Goal: Information Seeking & Learning: Learn about a topic

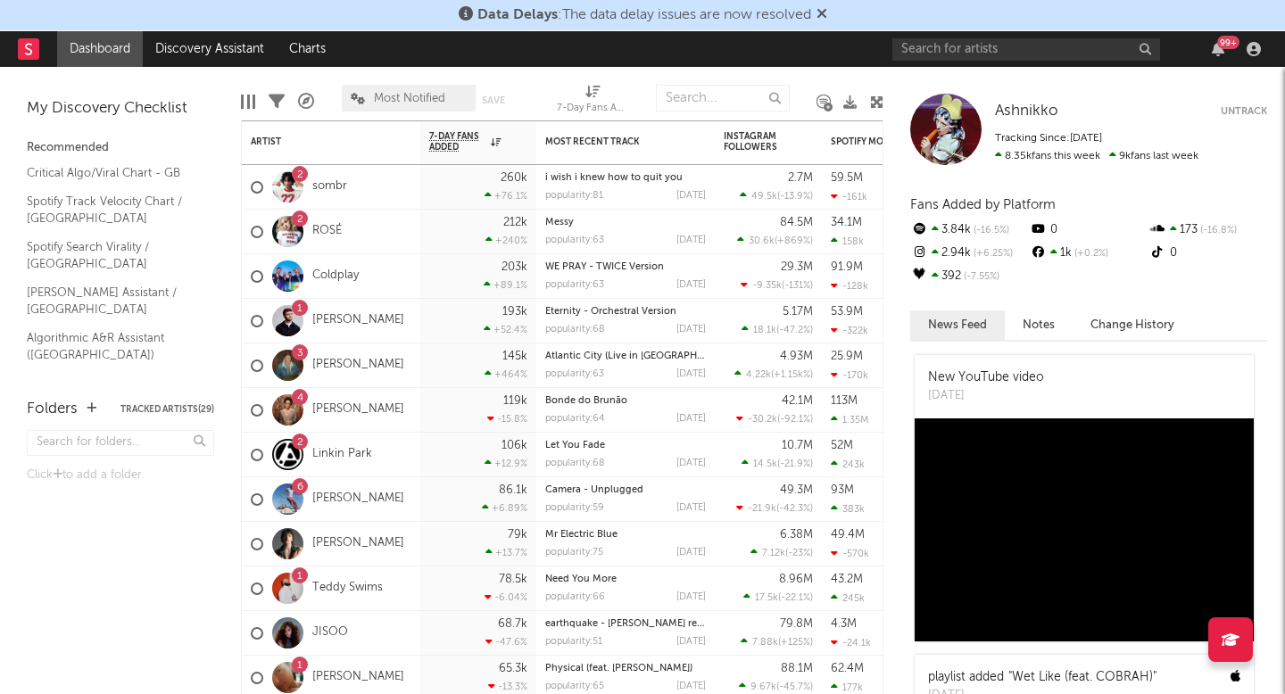
click at [987, 36] on div "99 +" at bounding box center [1079, 49] width 375 height 36
click at [982, 45] on input "text" at bounding box center [1026, 49] width 268 height 22
type input "charli xcx"
click at [999, 42] on input "charli xcx" at bounding box center [1026, 49] width 268 height 22
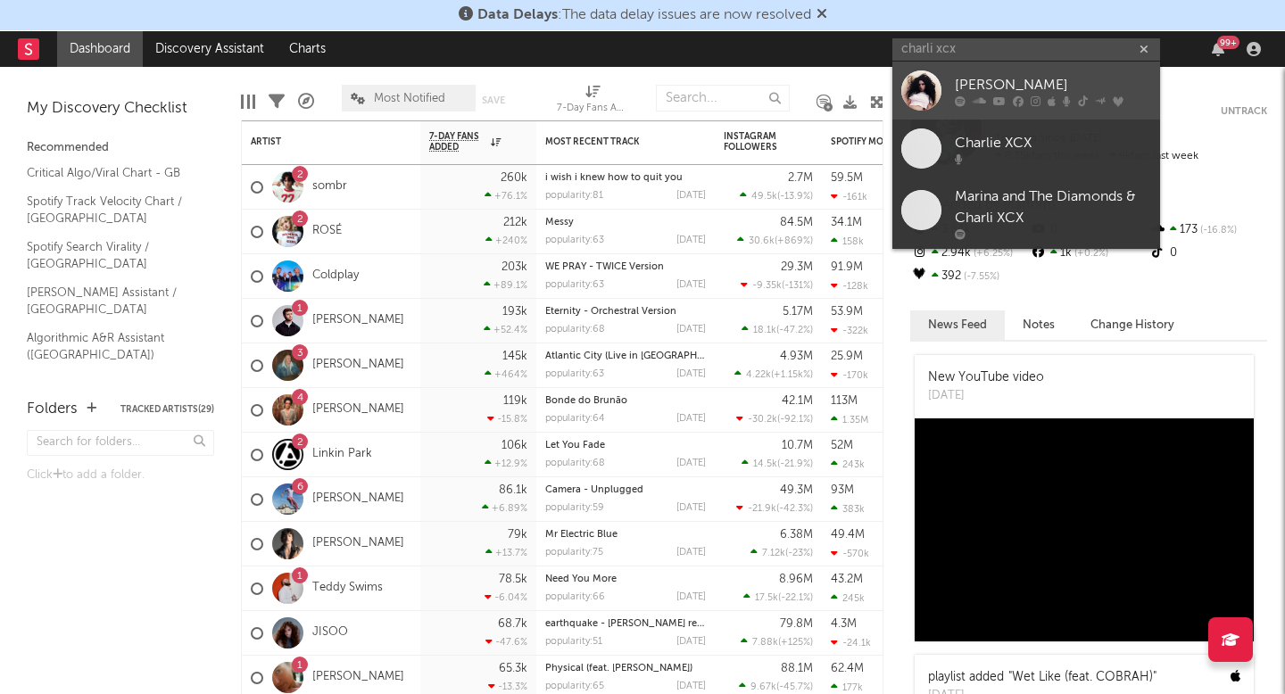
click at [992, 79] on div "[PERSON_NAME]" at bounding box center [1053, 84] width 196 height 21
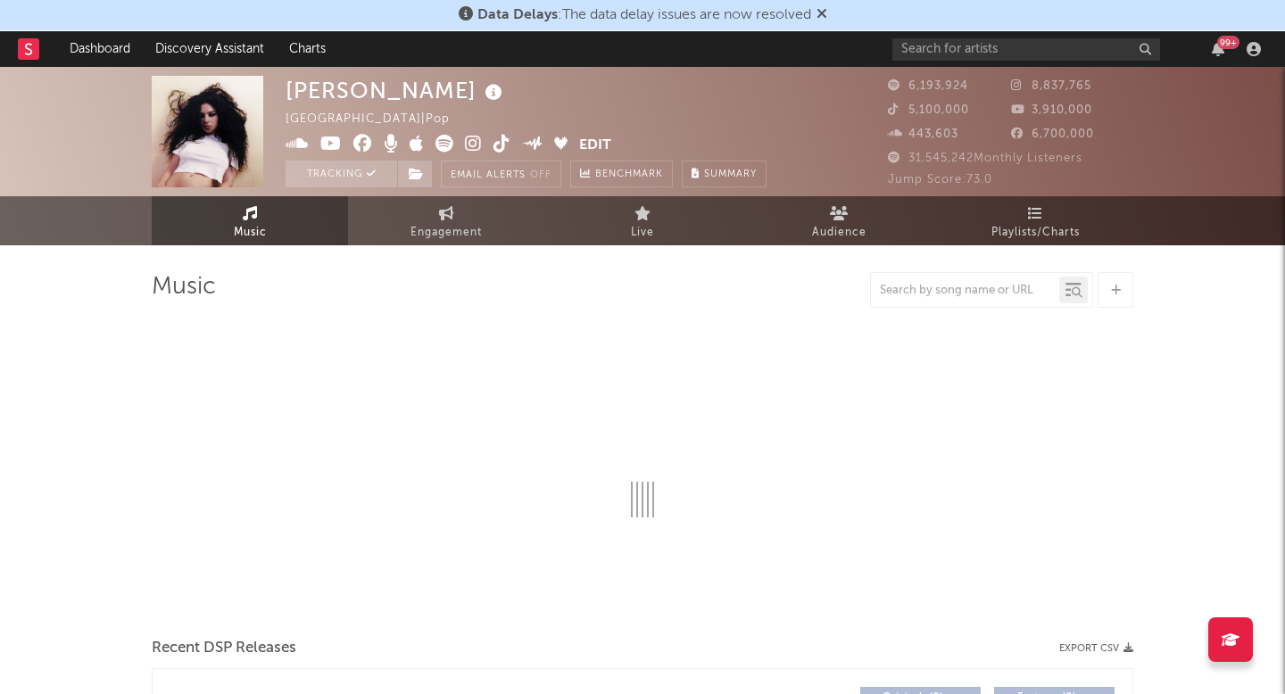
select select "6m"
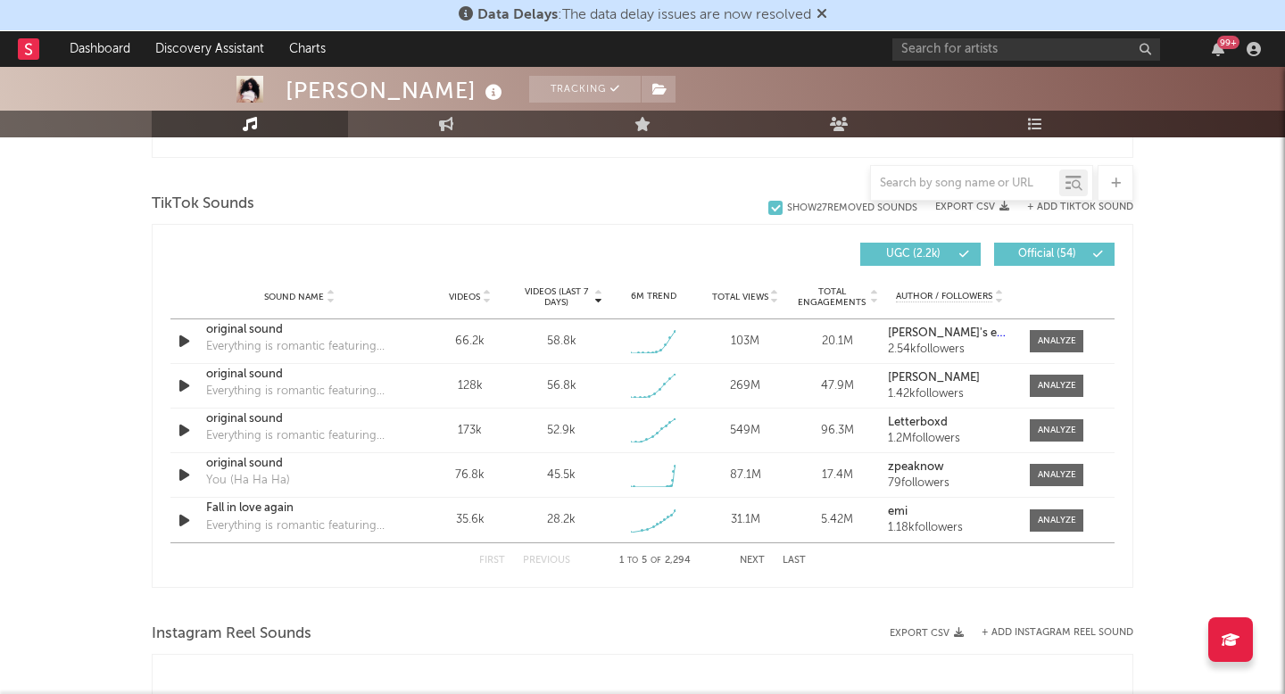
scroll to position [1182, 0]
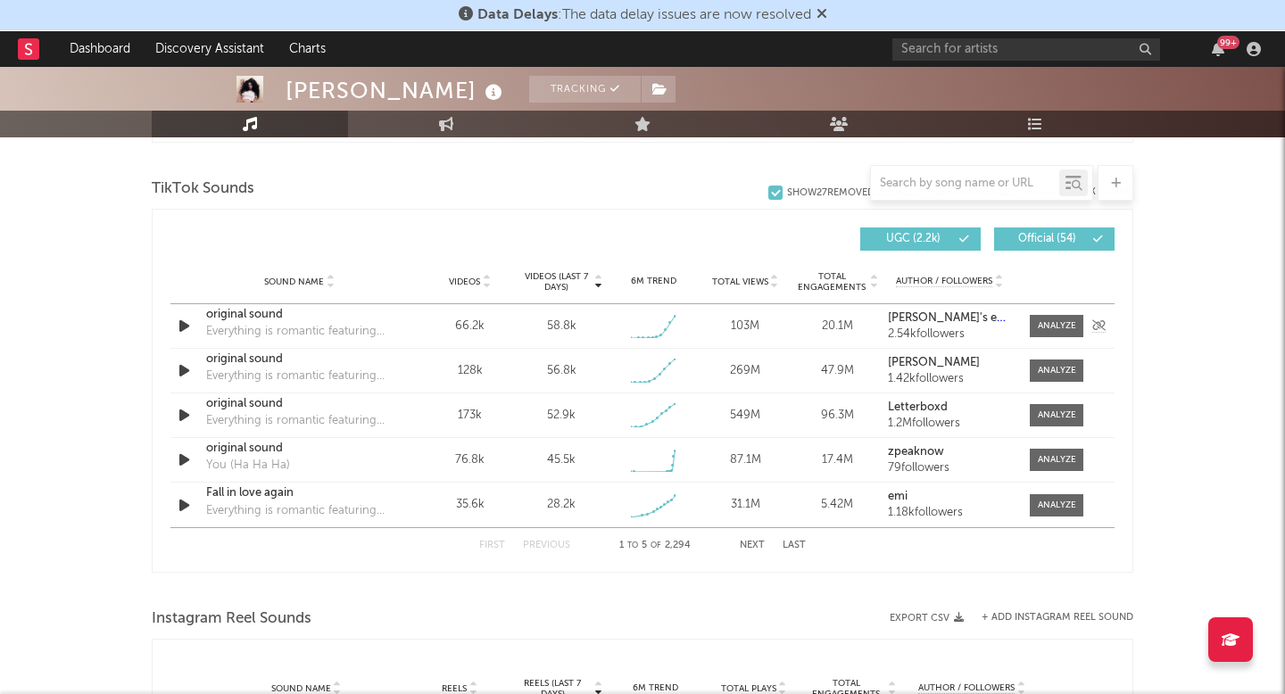
click at [260, 314] on div "original sound" at bounding box center [299, 315] width 186 height 18
click at [1043, 330] on div at bounding box center [1057, 325] width 38 height 13
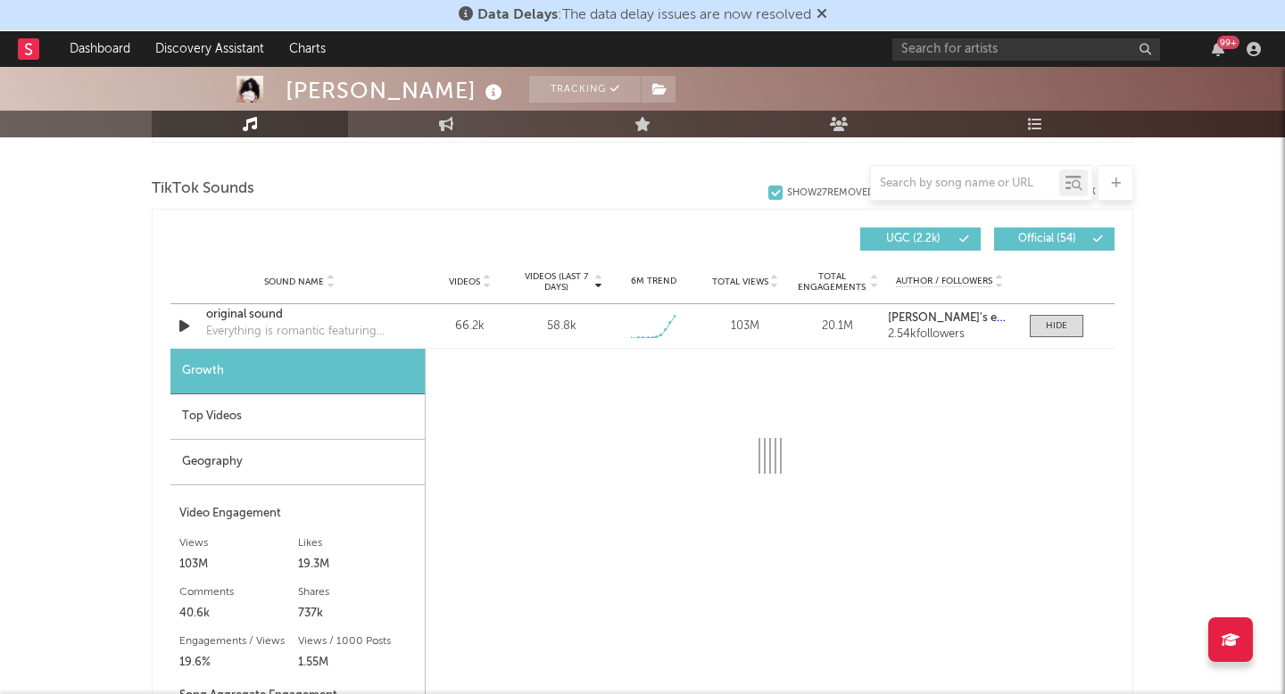
select select "1w"
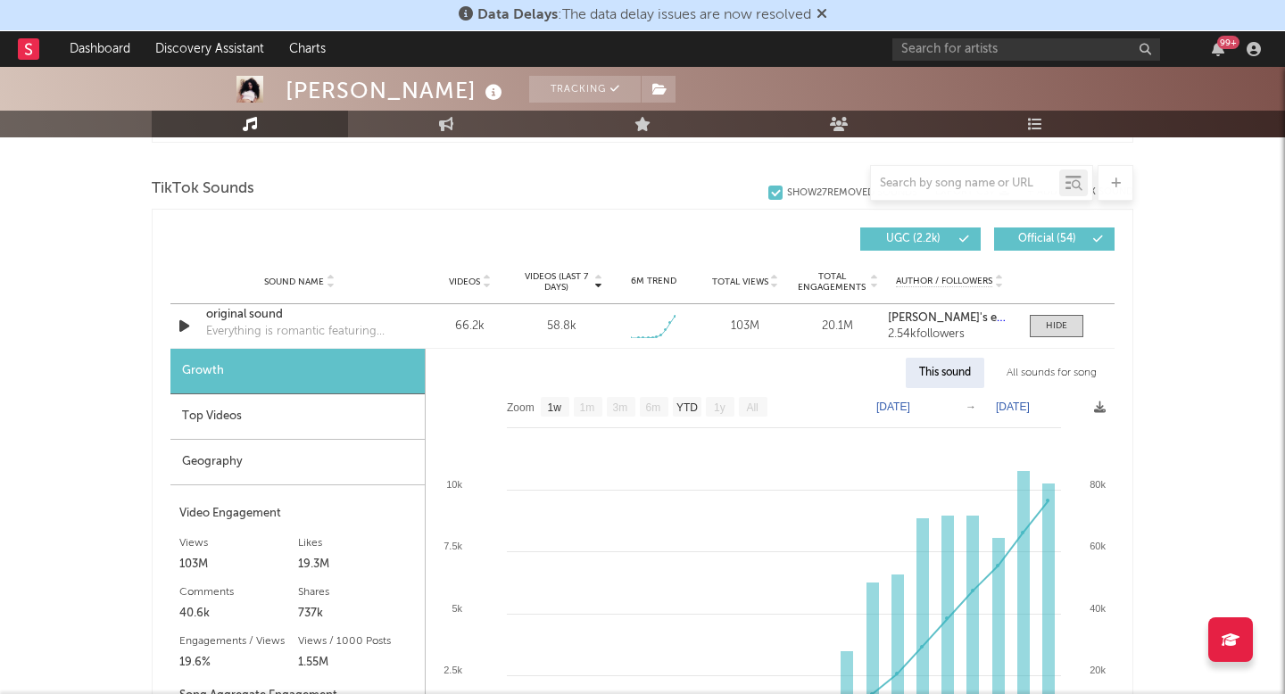
click at [326, 429] on div "Top Videos" at bounding box center [297, 417] width 254 height 46
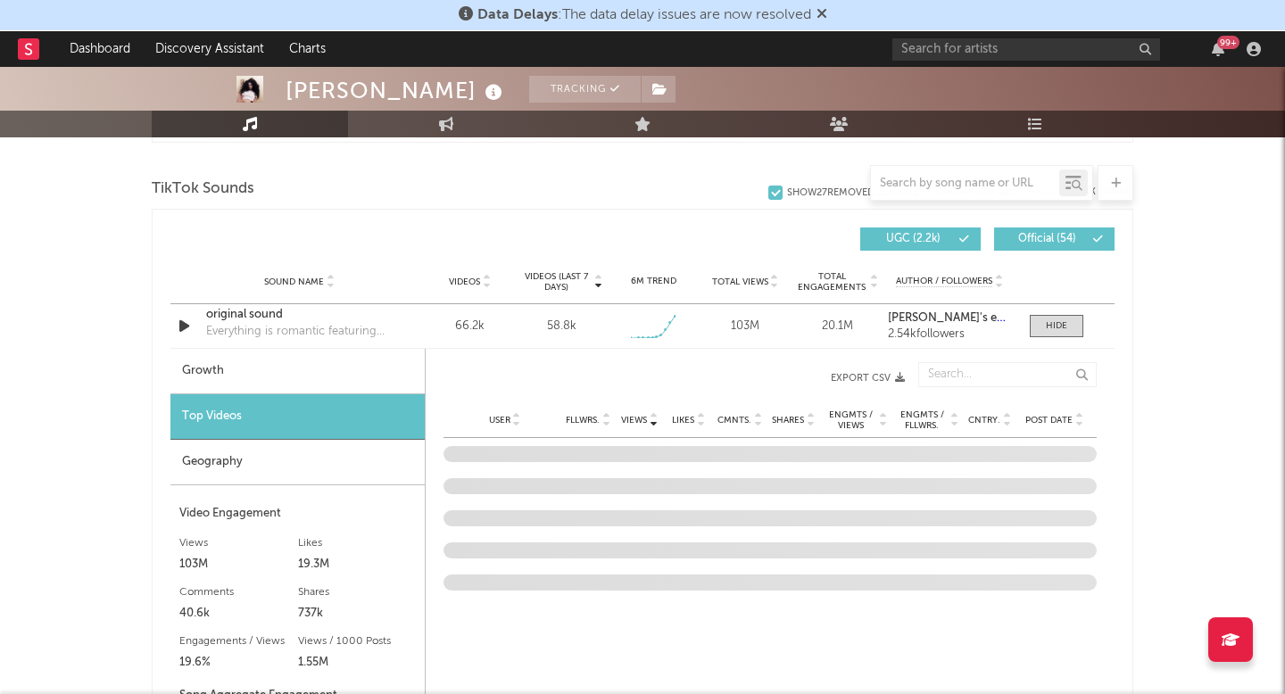
scroll to position [1231, 0]
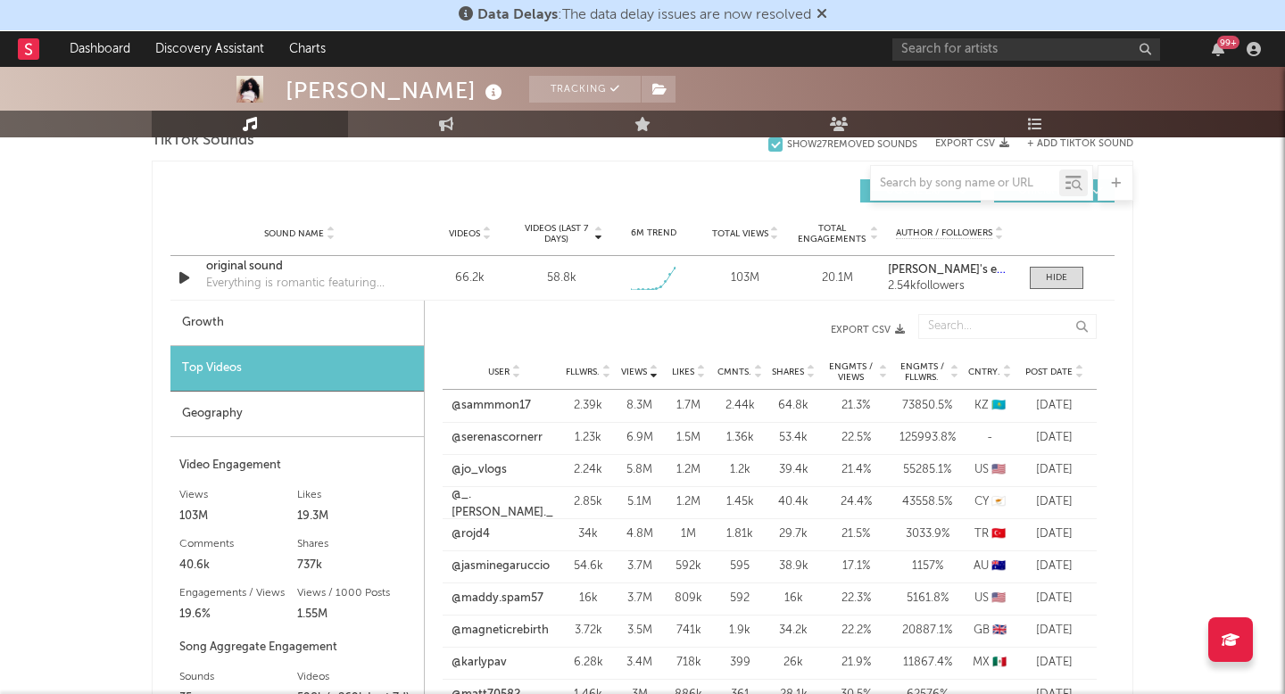
click at [333, 424] on div "Geography" at bounding box center [296, 415] width 253 height 46
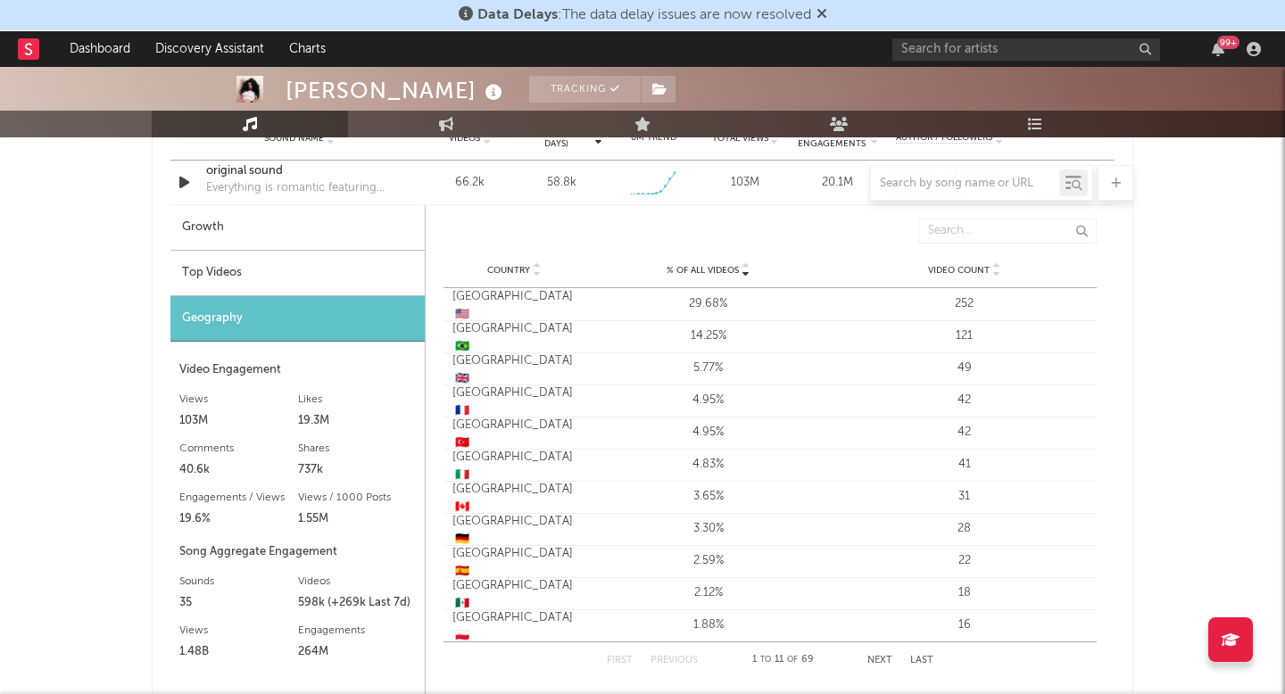
scroll to position [1328, 0]
click at [348, 264] on div "Top Videos" at bounding box center [297, 272] width 254 height 46
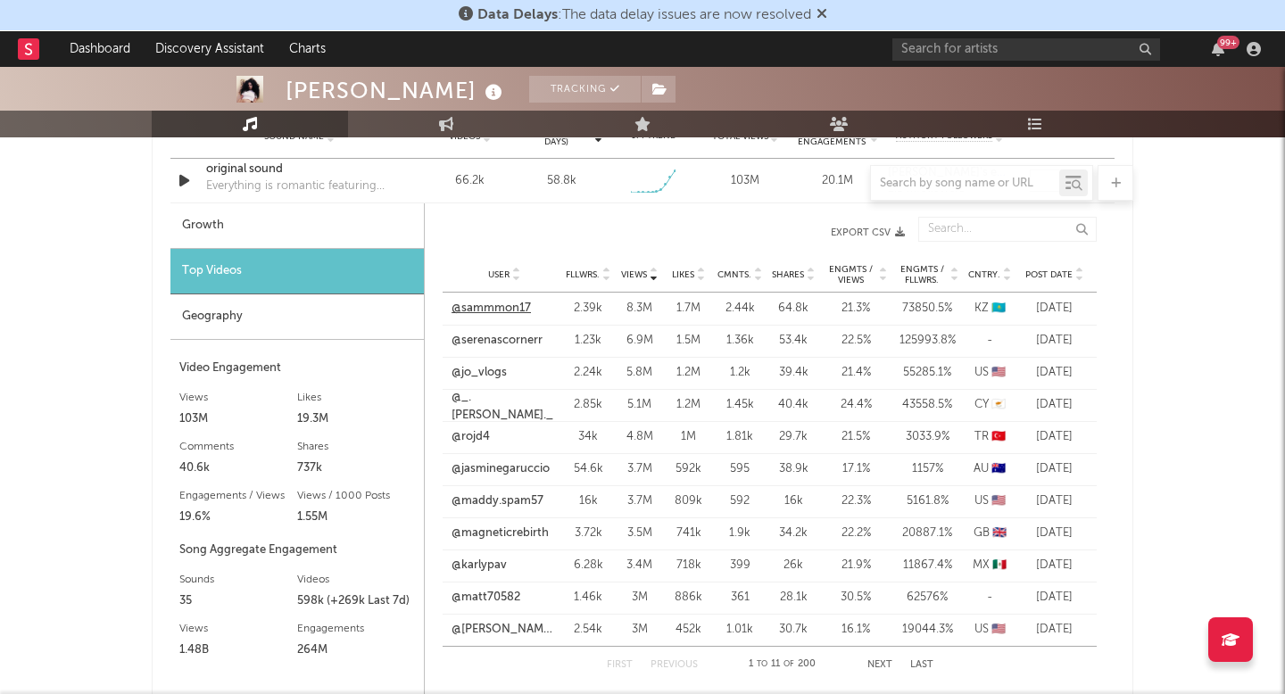
click at [490, 312] on link "@sammmon17" at bounding box center [491, 309] width 79 height 18
click at [508, 347] on link "@serenascornerr" at bounding box center [497, 341] width 91 height 18
click at [485, 368] on link "@jo_vlogs" at bounding box center [479, 373] width 55 height 18
